Goal: Information Seeking & Learning: Learn about a topic

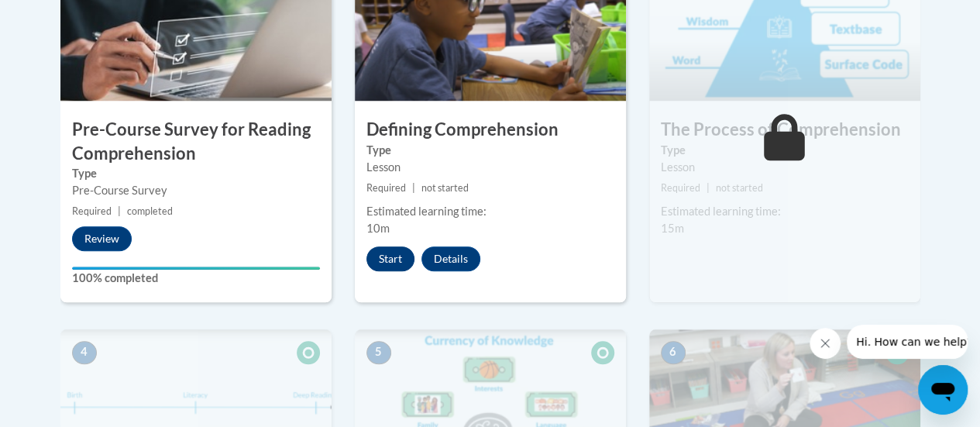
scroll to position [575, 0]
click at [390, 252] on button "Start" at bounding box center [391, 258] width 48 height 25
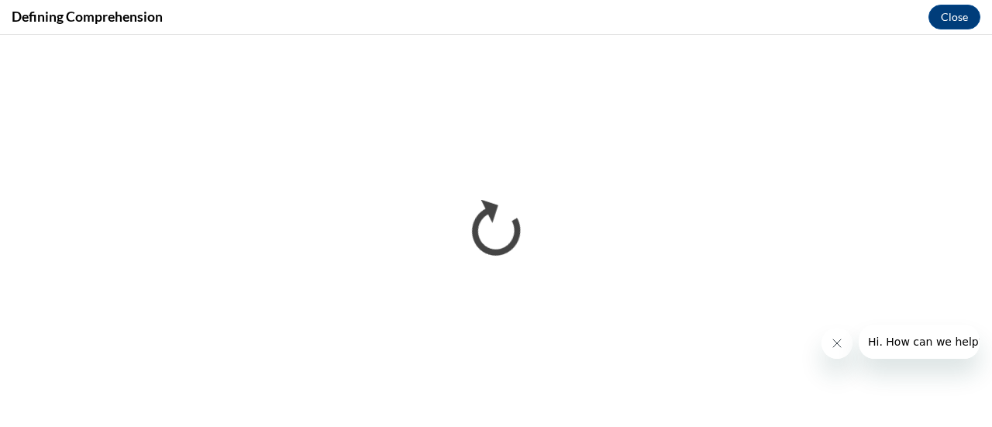
scroll to position [0, 0]
